Goal: Information Seeking & Learning: Learn about a topic

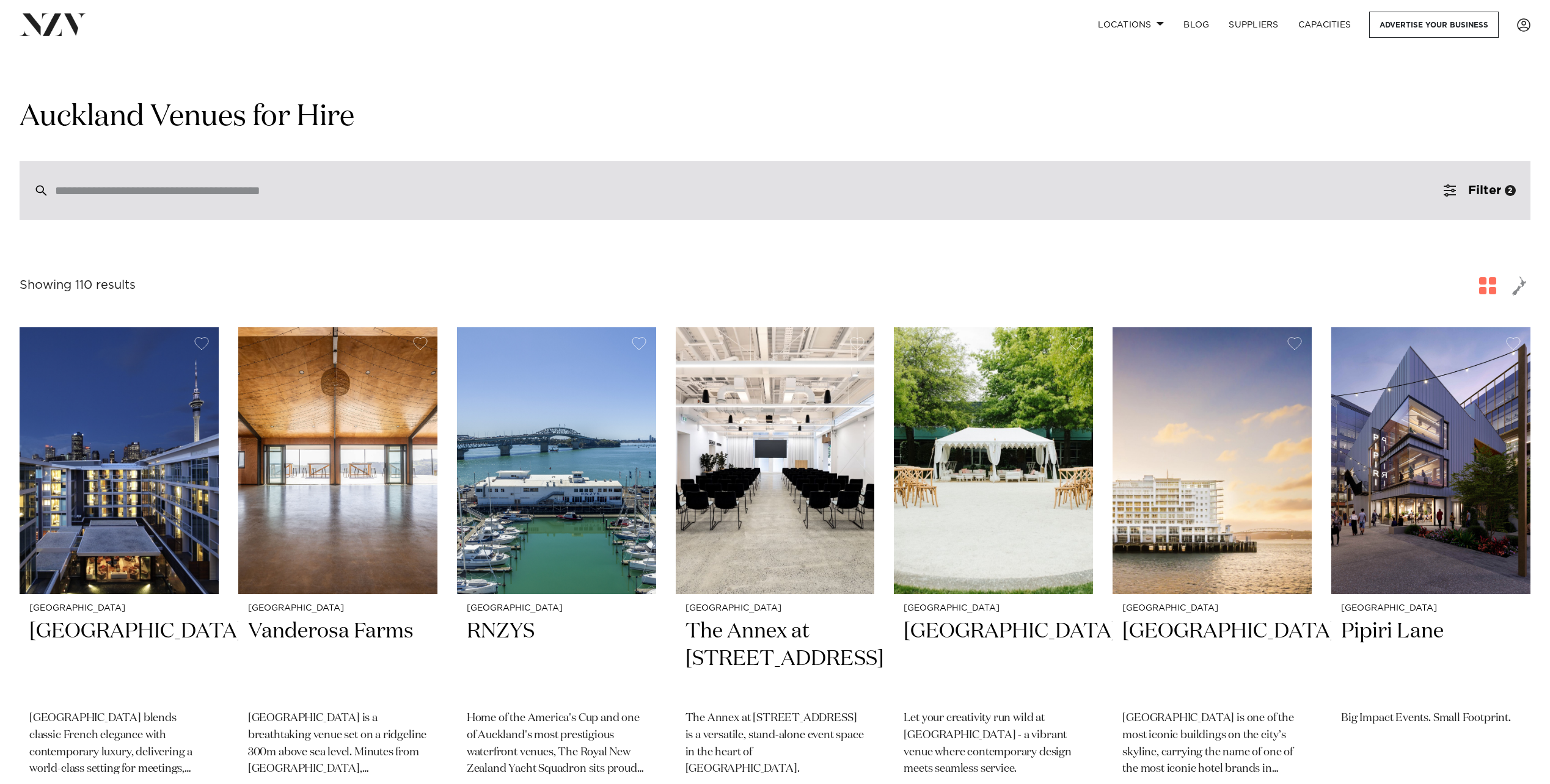
click at [115, 197] on input "search" at bounding box center [749, 191] width 1388 height 14
click at [190, 197] on input "search" at bounding box center [749, 191] width 1388 height 14
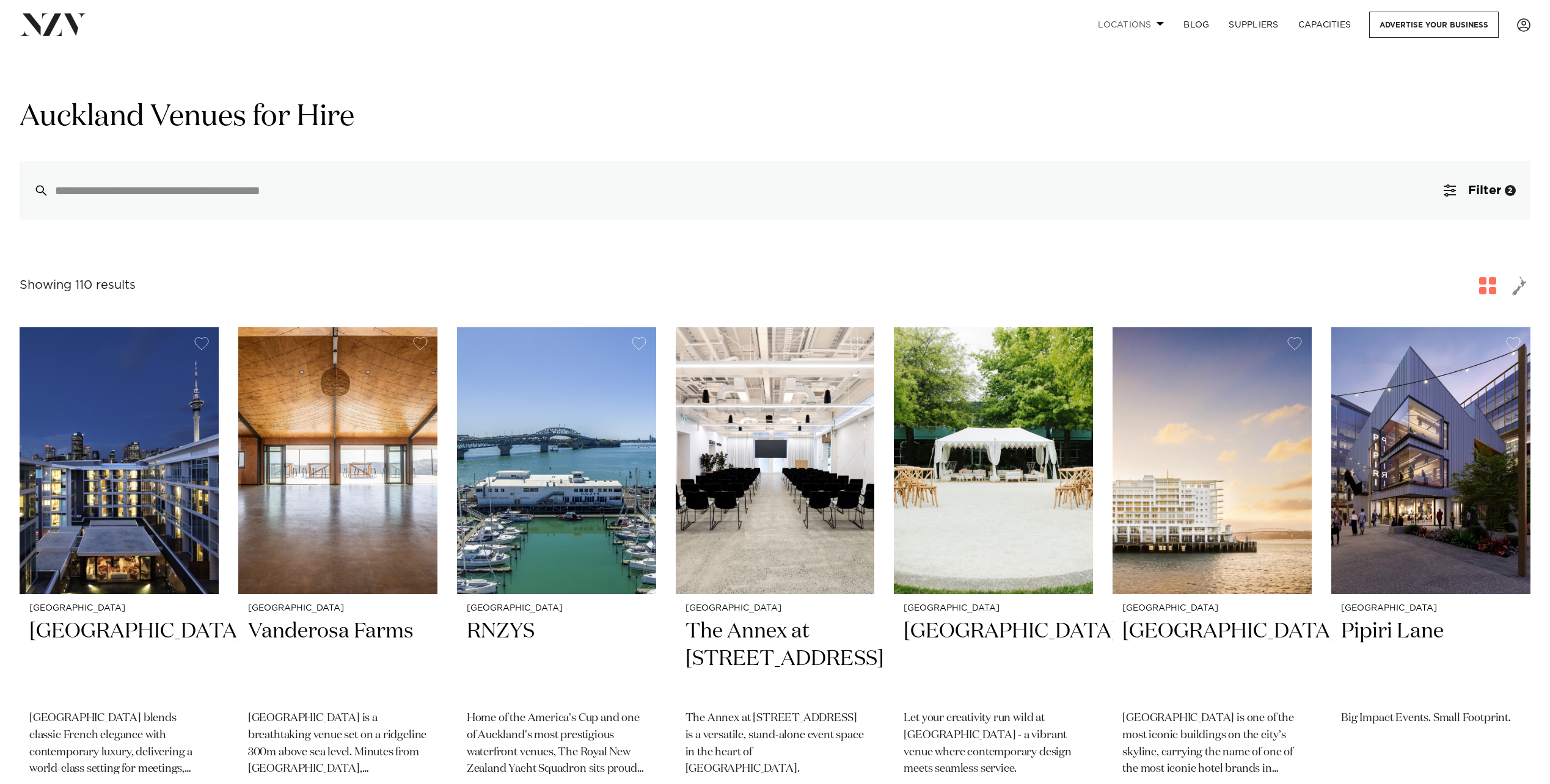
click at [1130, 22] on link "Locations" at bounding box center [1130, 25] width 86 height 27
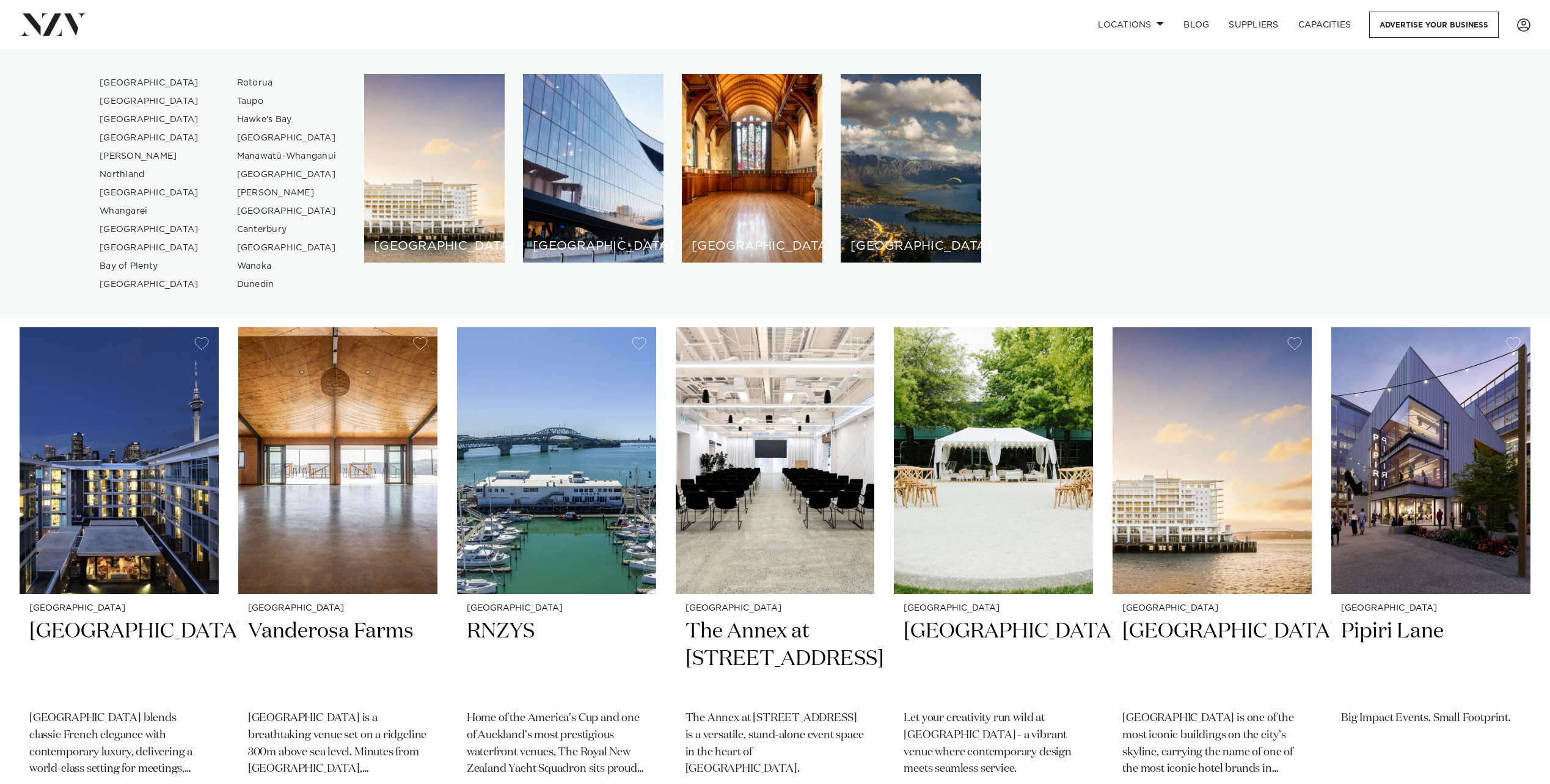
click at [657, 24] on div "Locations Auckland Wellington Christchurch Queenstown Hamilton Northland Bay of…" at bounding box center [998, 25] width 1063 height 27
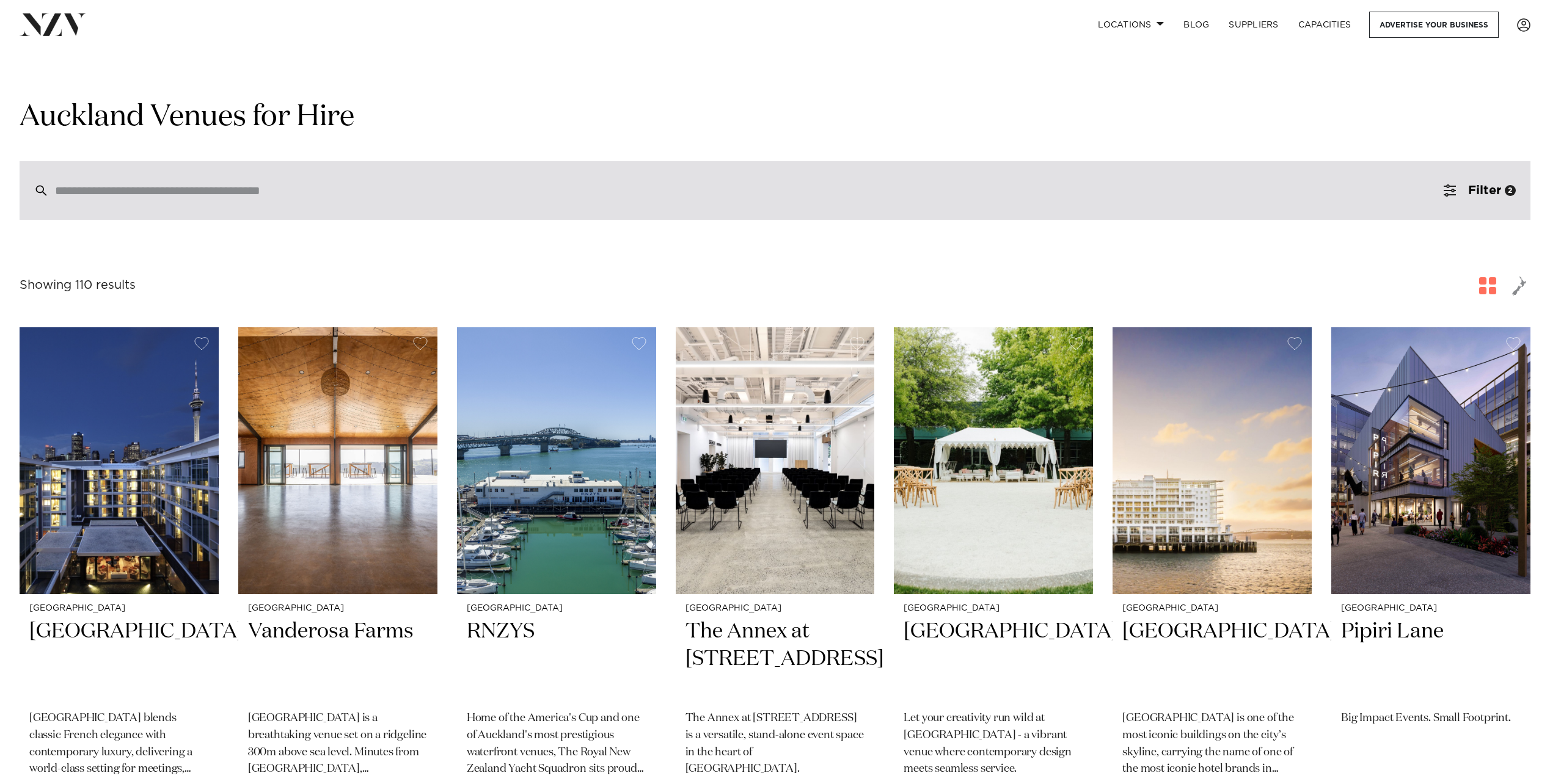
click at [341, 197] on input "search" at bounding box center [749, 191] width 1388 height 14
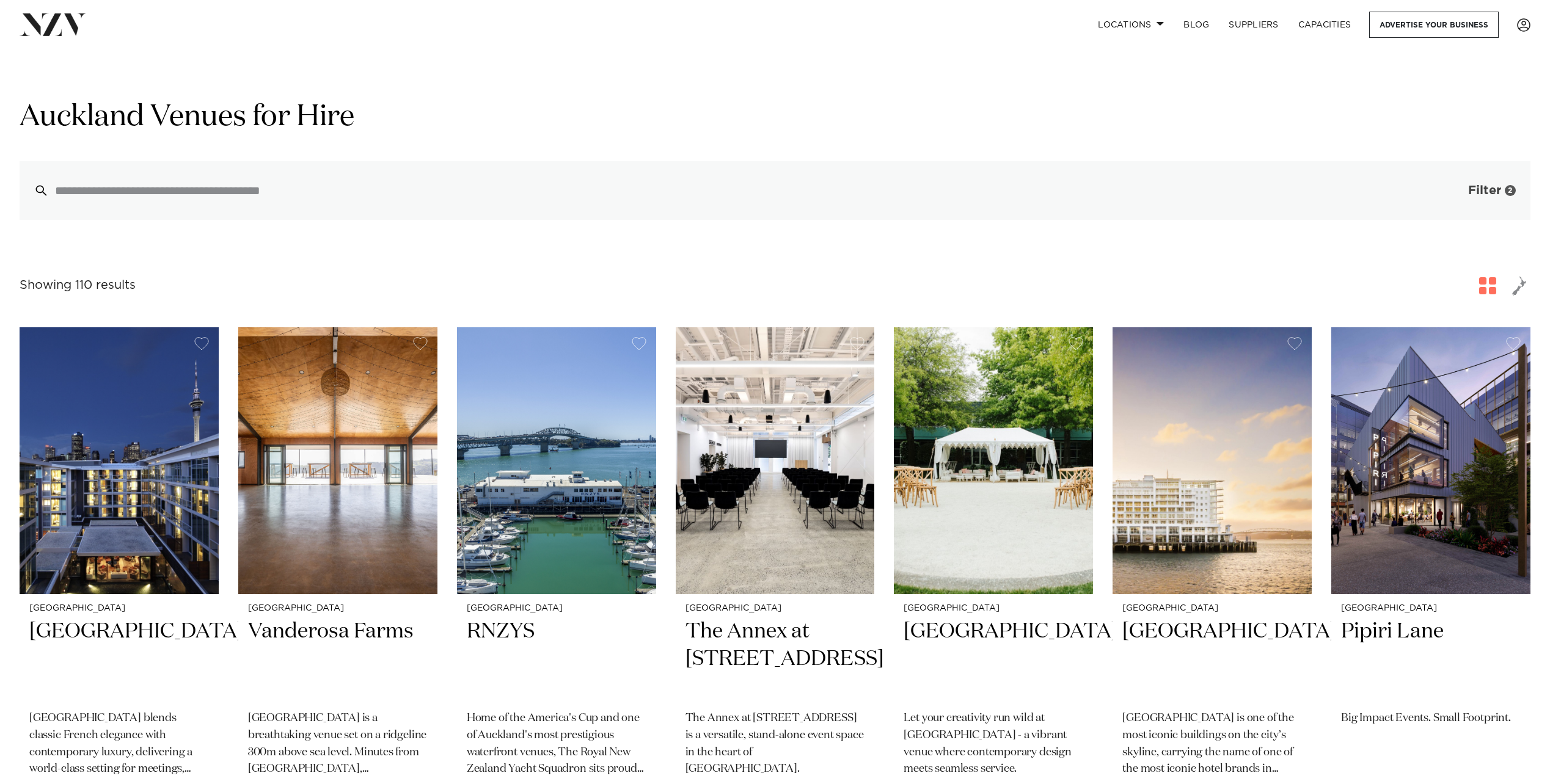
click at [1477, 195] on span "Filter" at bounding box center [1484, 191] width 33 height 12
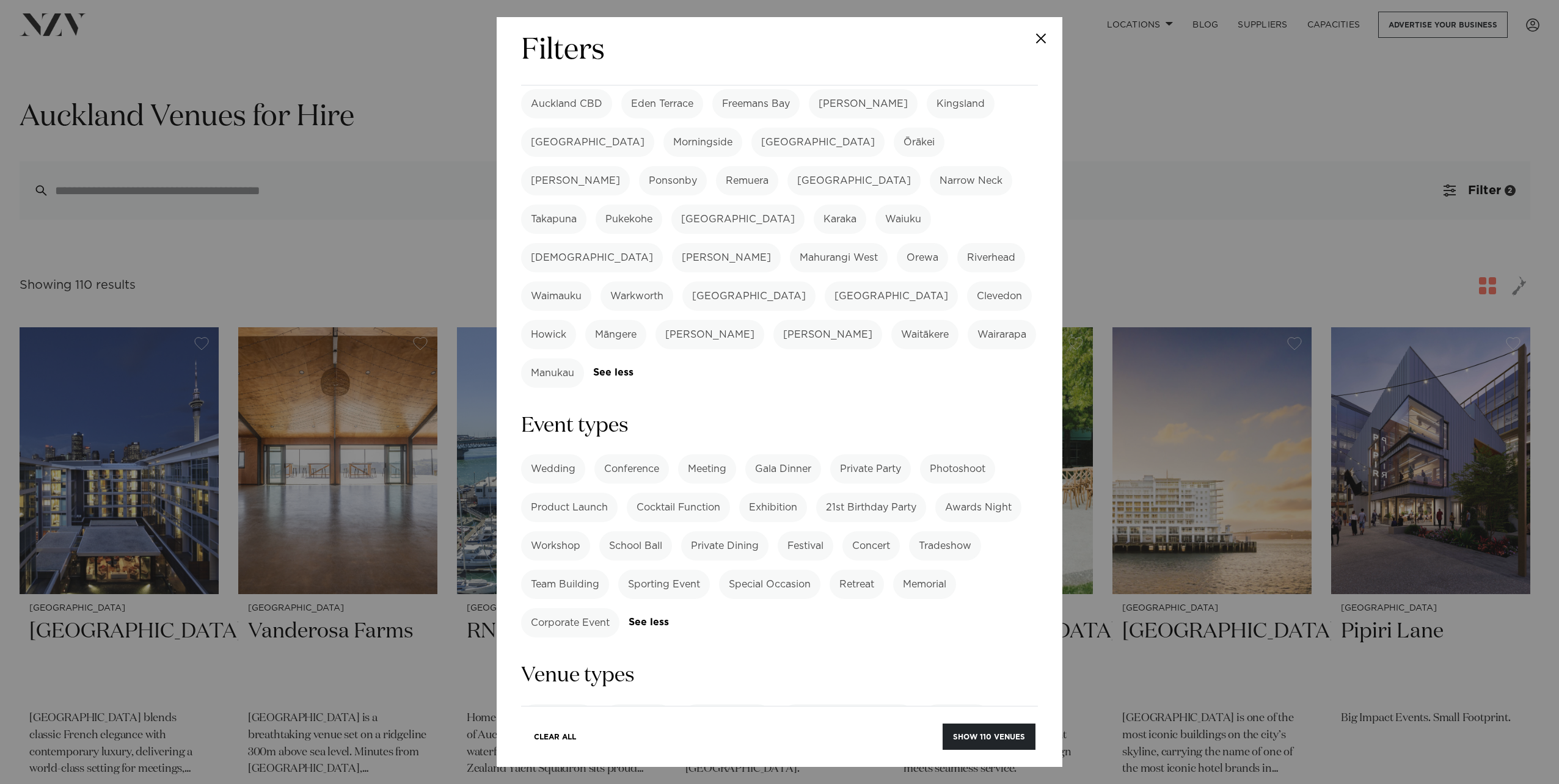
scroll to position [305, 0]
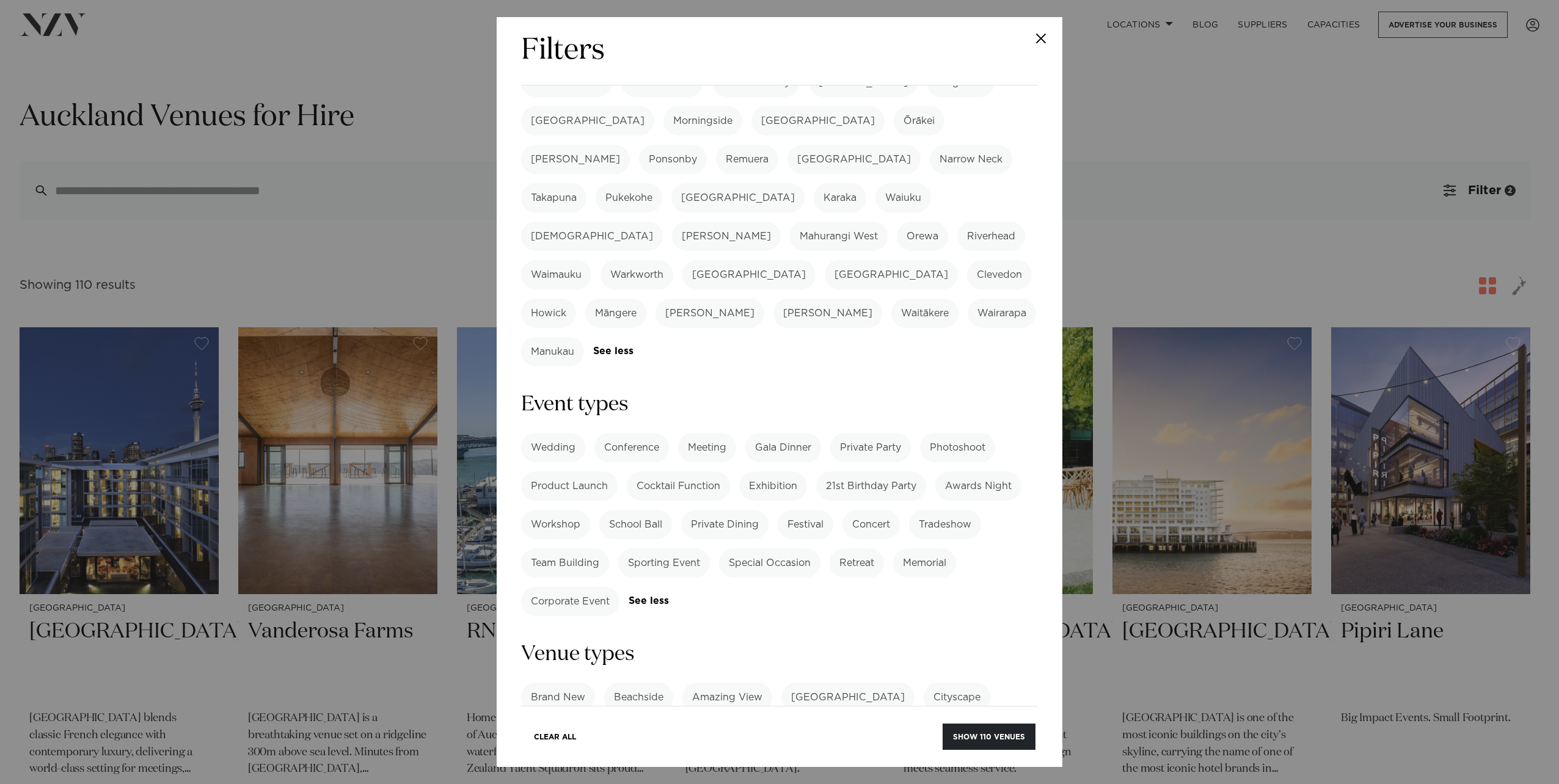
click at [865, 433] on label "Private Party" at bounding box center [870, 448] width 81 height 30
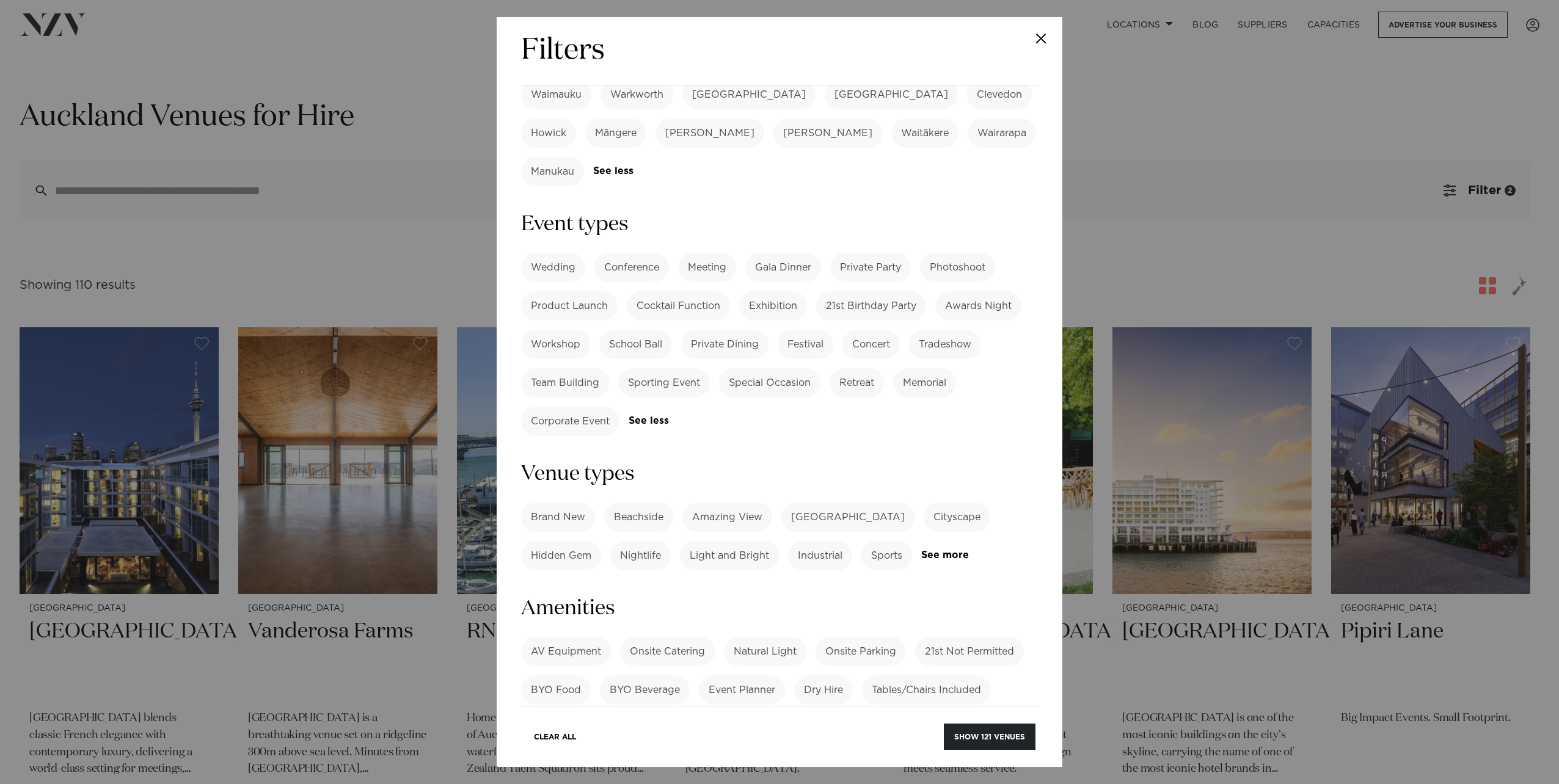
scroll to position [489, 0]
click at [646, 291] on div "Wedding Conference Meeting Gala Dinner Private Party Photoshoot Product Launch …" at bounding box center [780, 341] width 517 height 183
click at [716, 327] on label "Private Dining" at bounding box center [725, 342] width 88 height 30
click at [655, 413] on link "See more" at bounding box center [672, 418] width 88 height 10
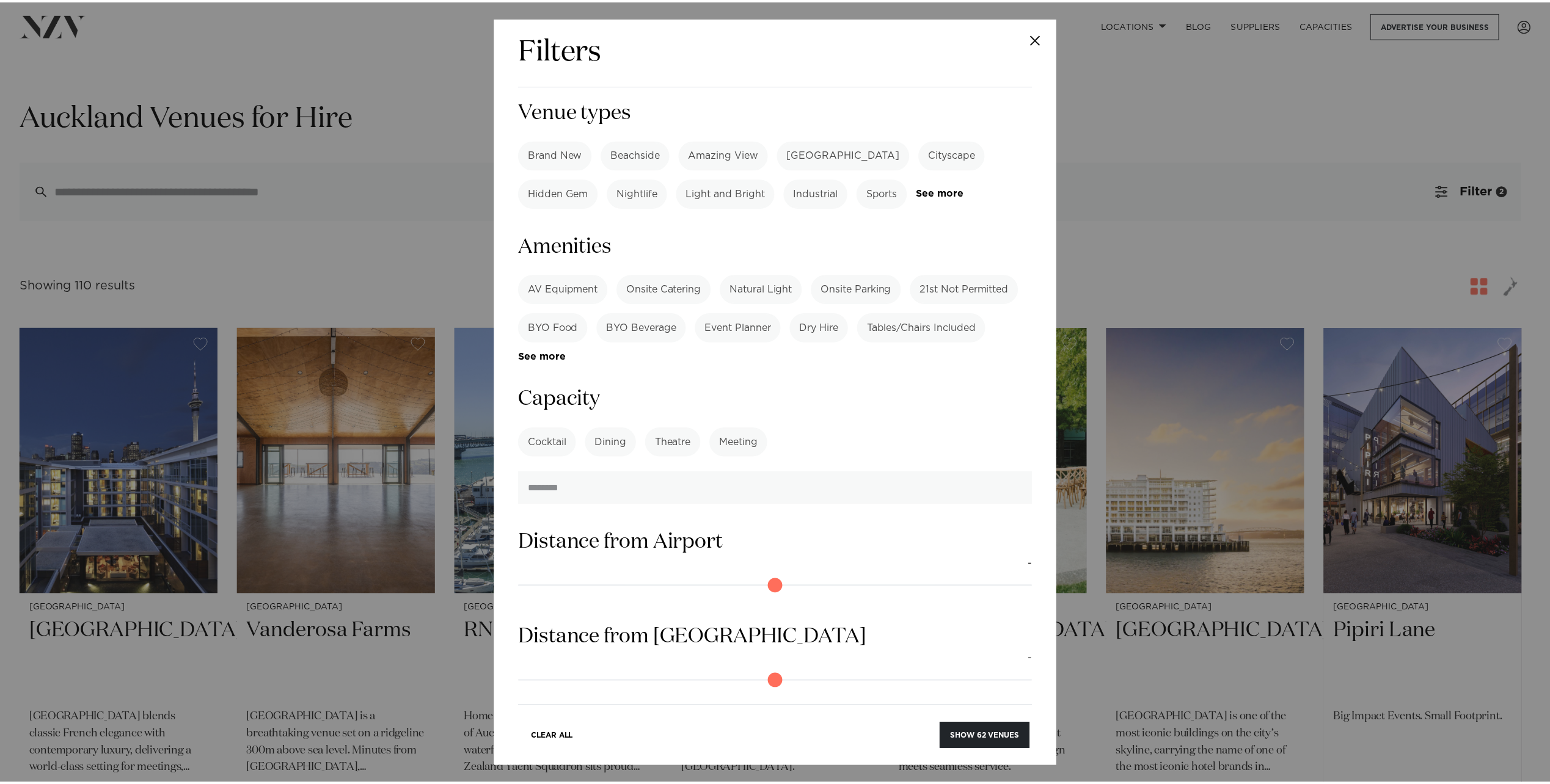
scroll to position [806, 0]
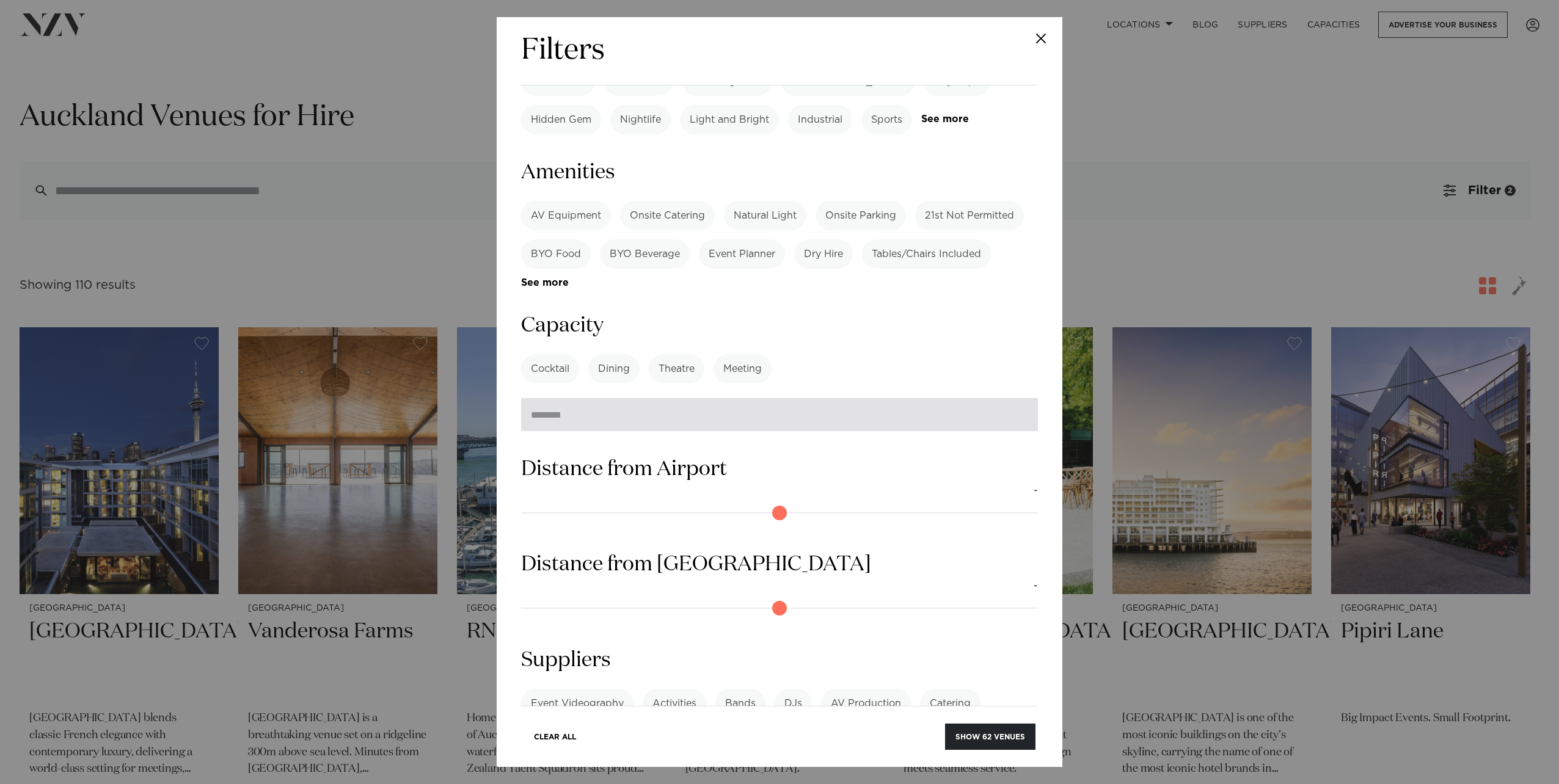
click at [548, 398] on input "number" at bounding box center [780, 415] width 517 height 33
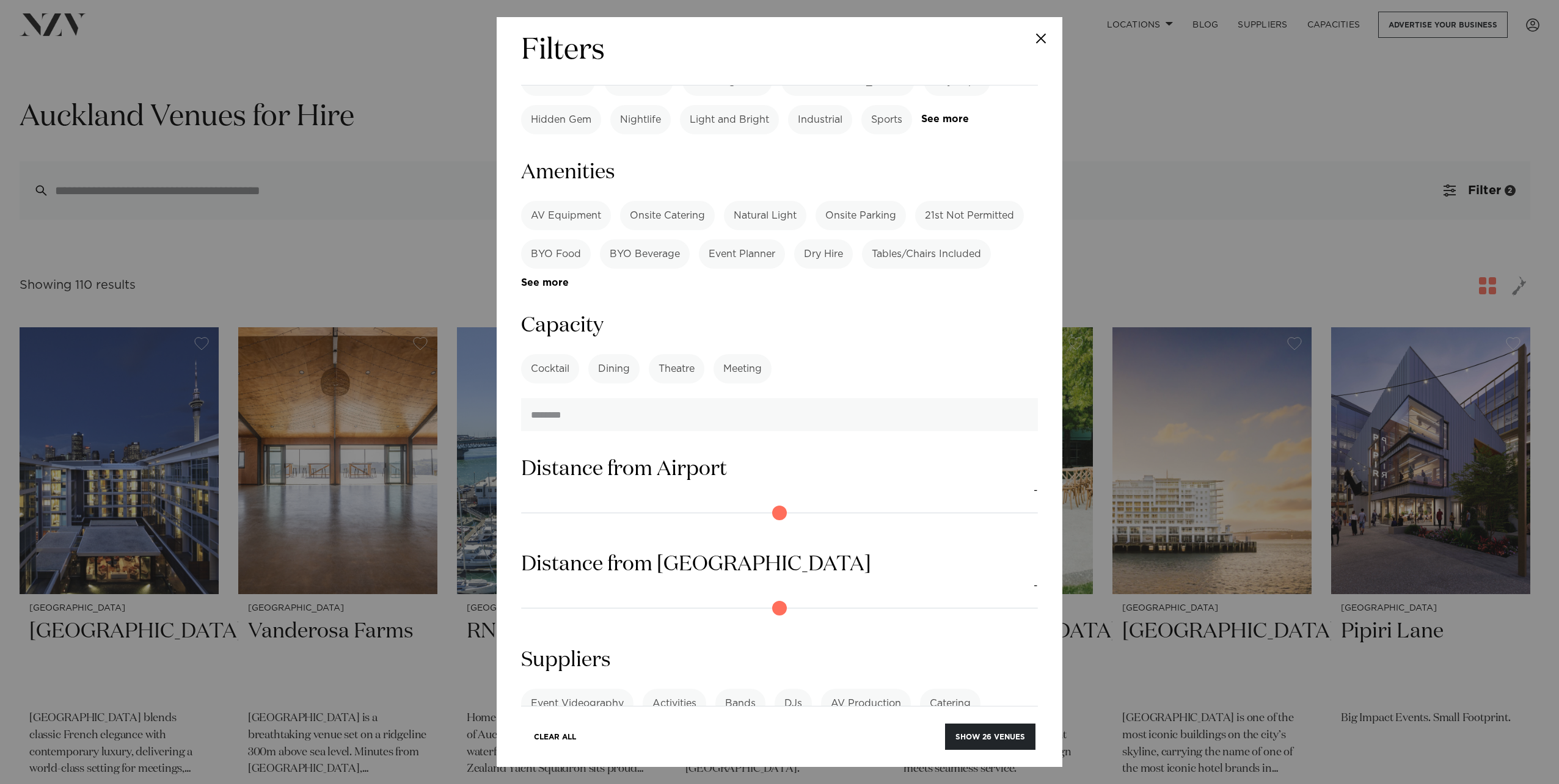
type input "**"
click at [847, 354] on div "Cocktail Dining Theatre Meeting See more" at bounding box center [780, 369] width 517 height 30
drag, startPoint x: 955, startPoint y: 735, endPoint x: 948, endPoint y: 733, distance: 7.3
click at [954, 735] on button "Show 26 venues" at bounding box center [990, 737] width 91 height 27
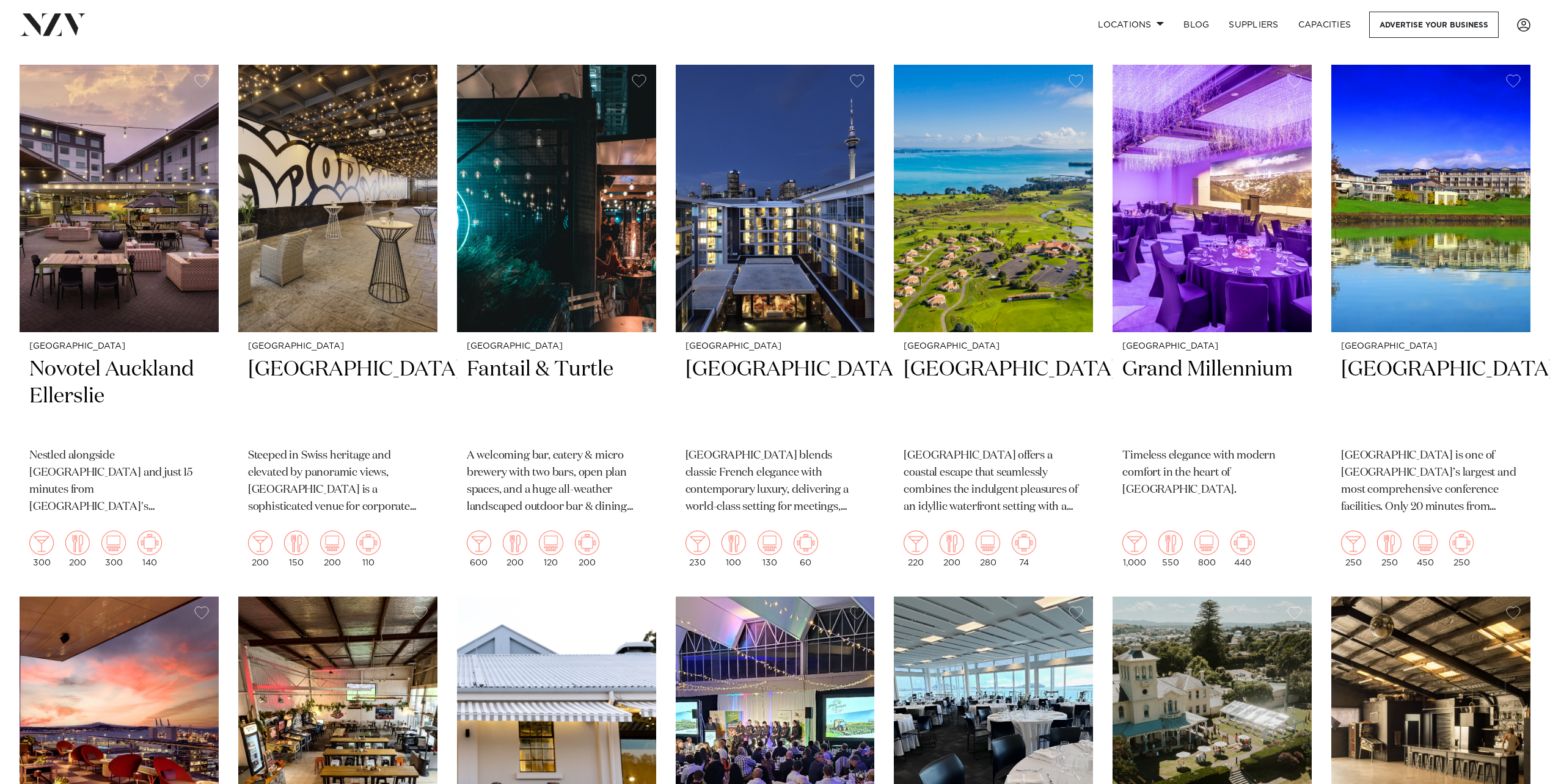
scroll to position [550, 0]
